Goal: Navigation & Orientation: Find specific page/section

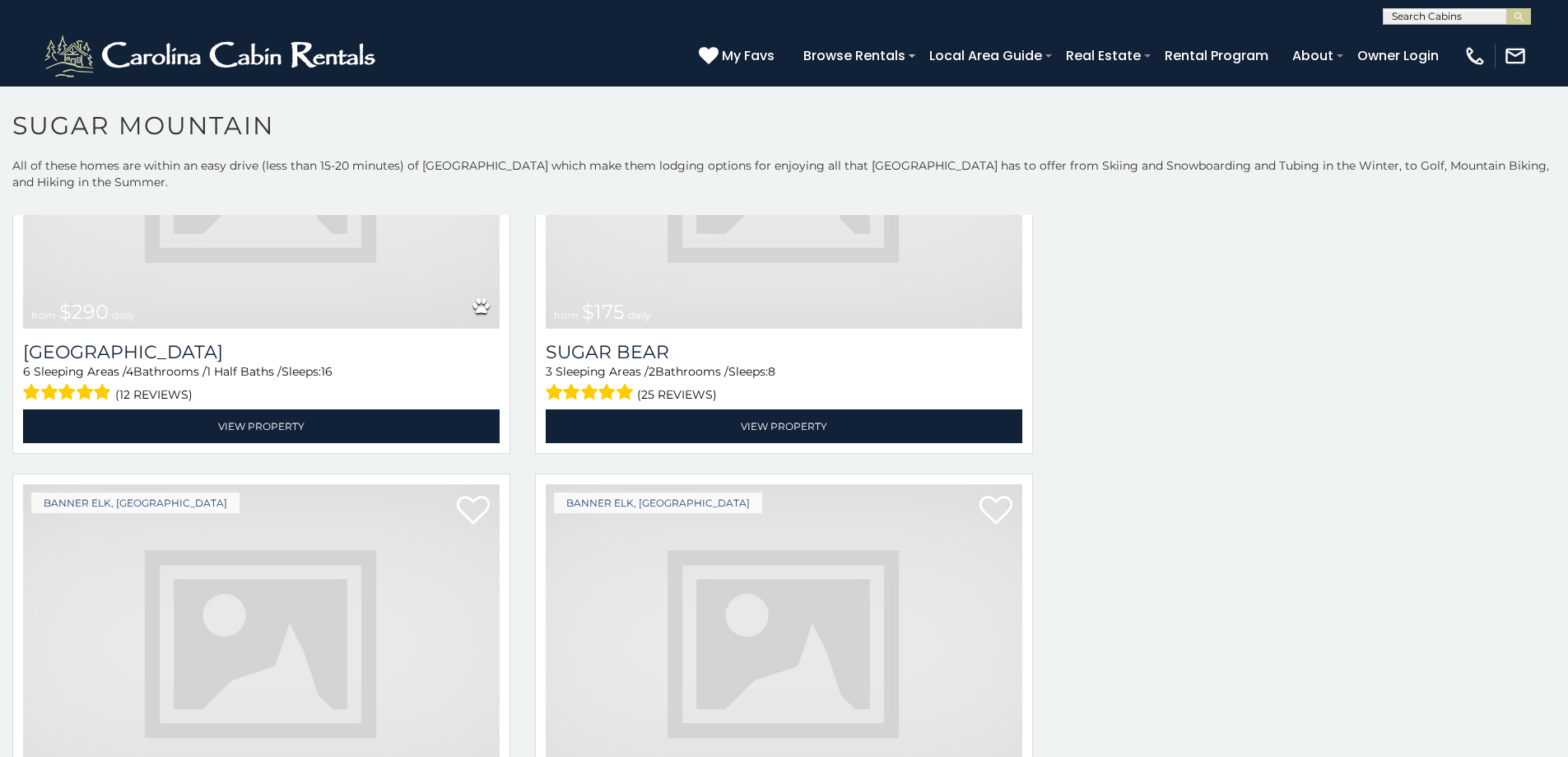
scroll to position [387, 0]
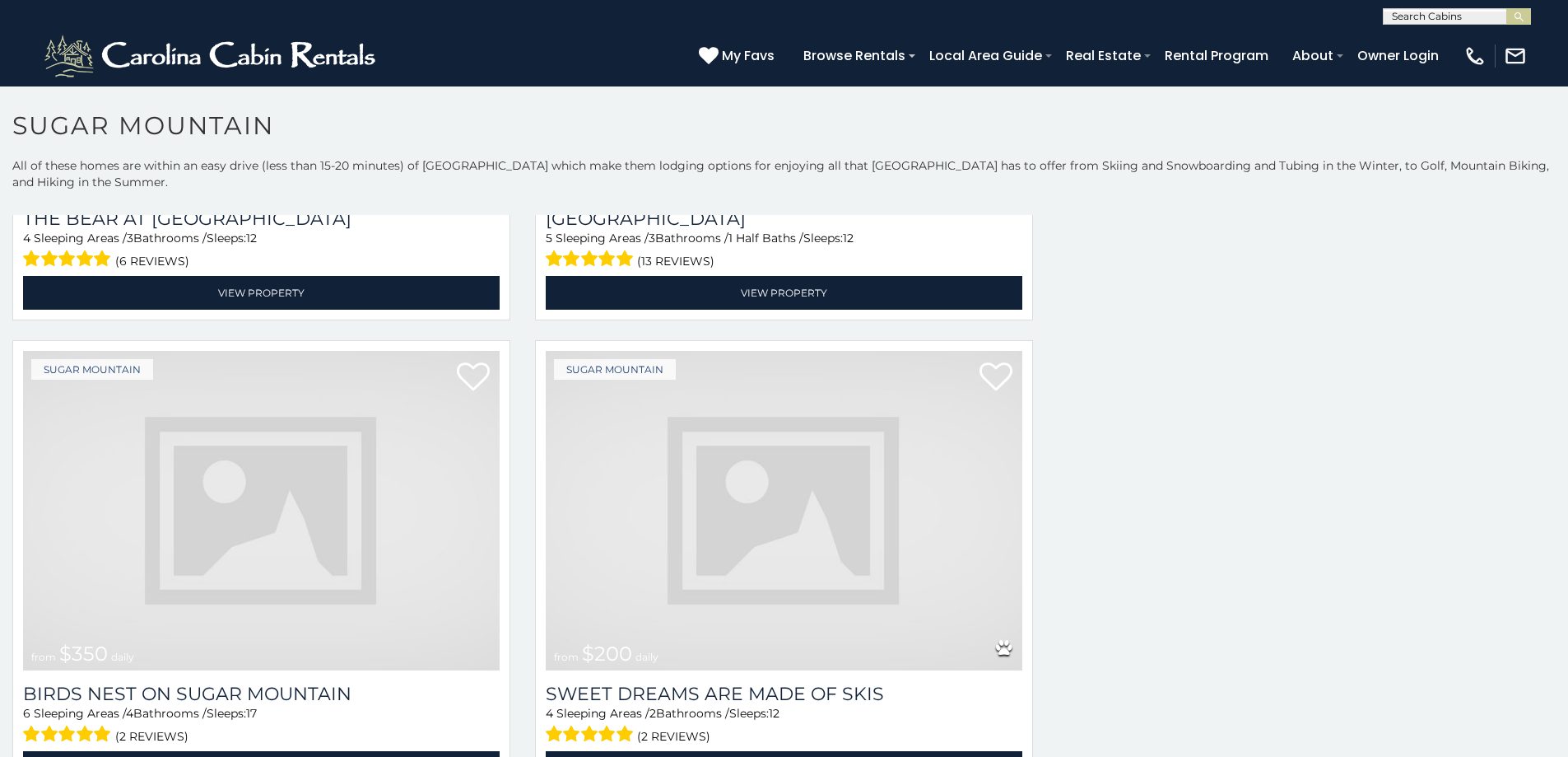
click at [857, 566] on img at bounding box center [784, 510] width 477 height 319
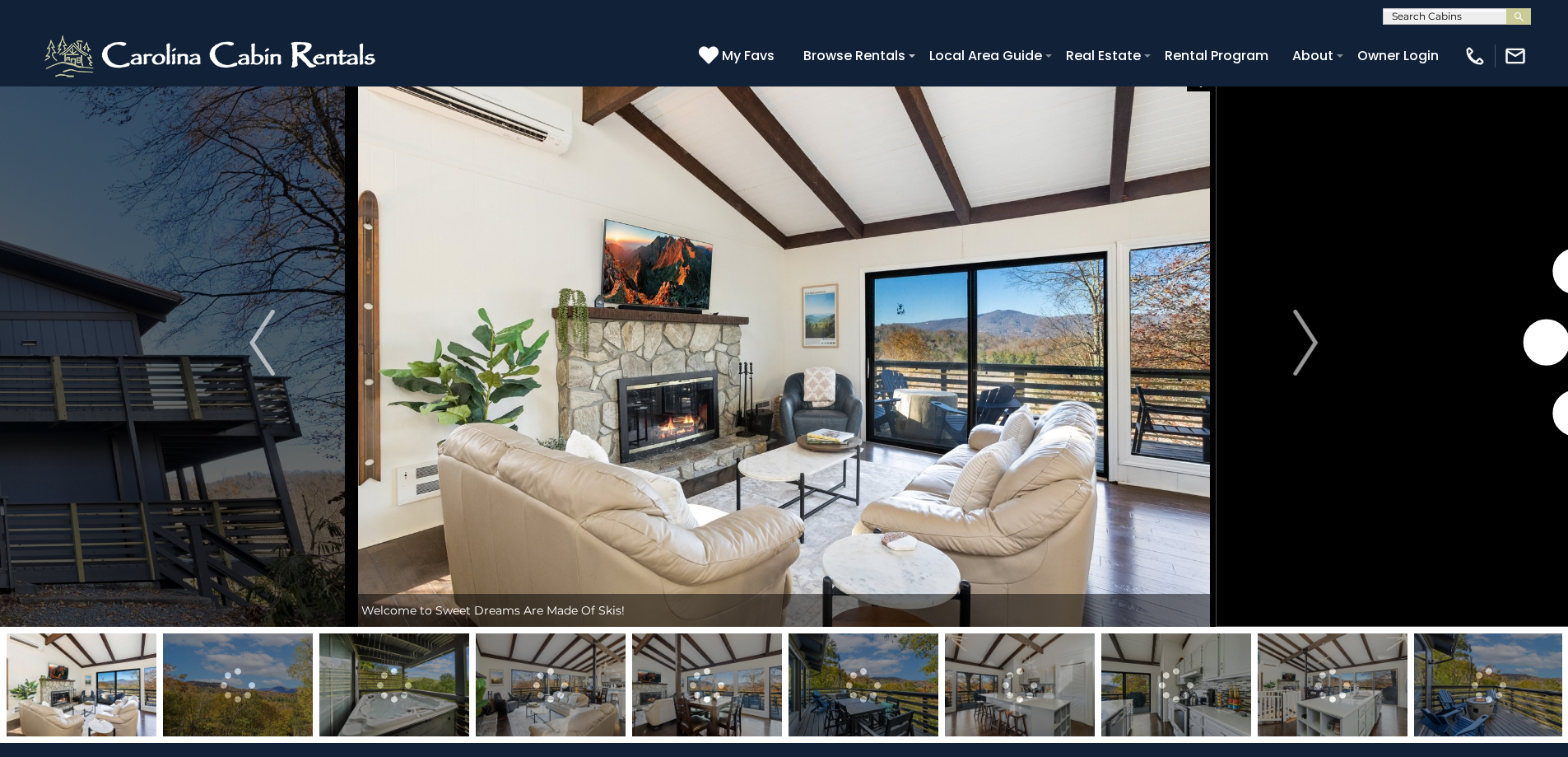
scroll to position [65, 0]
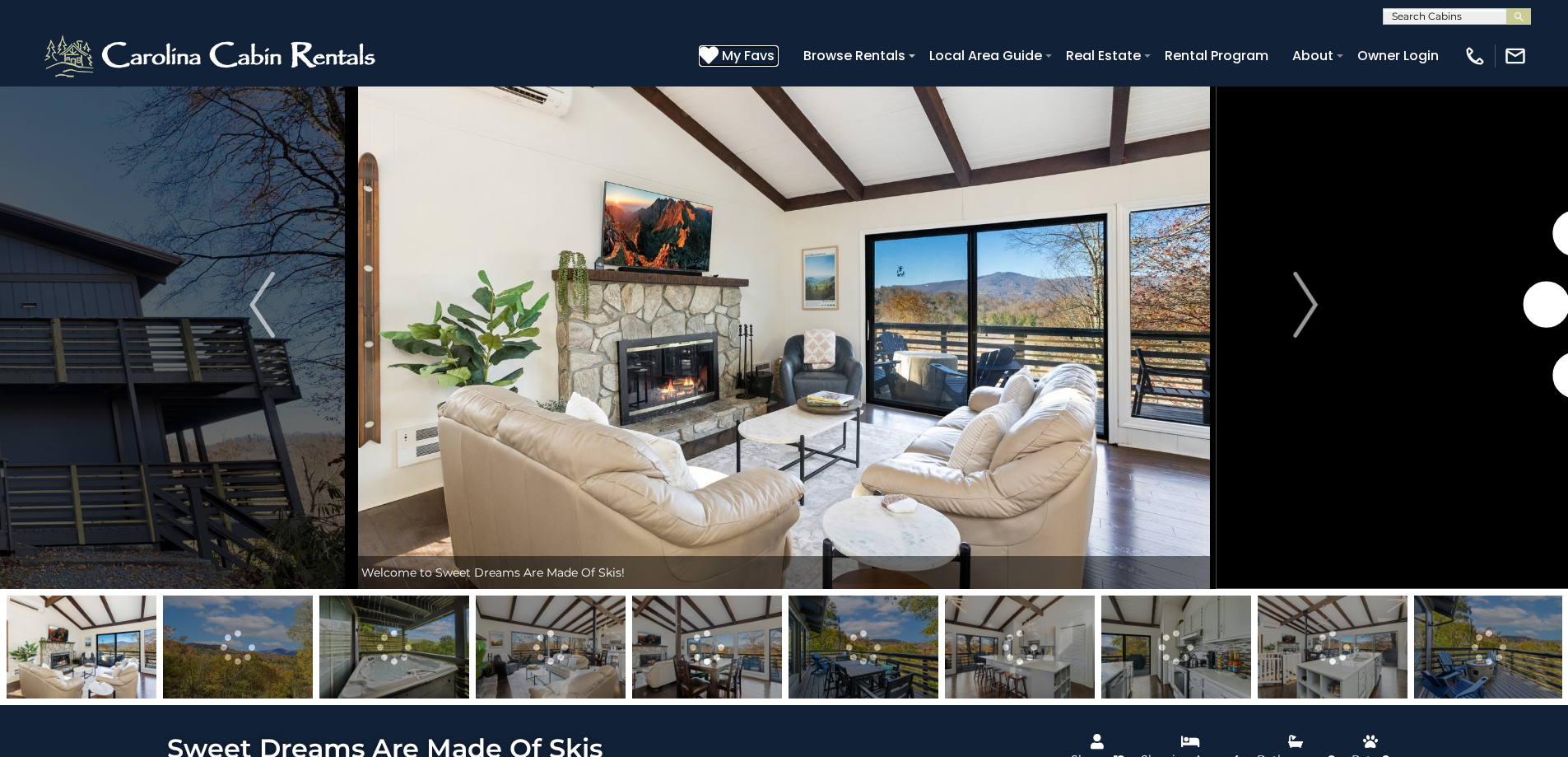
click at [775, 49] on span "My Favs" at bounding box center [748, 56] width 53 height 21
